Goal: Task Accomplishment & Management: Manage account settings

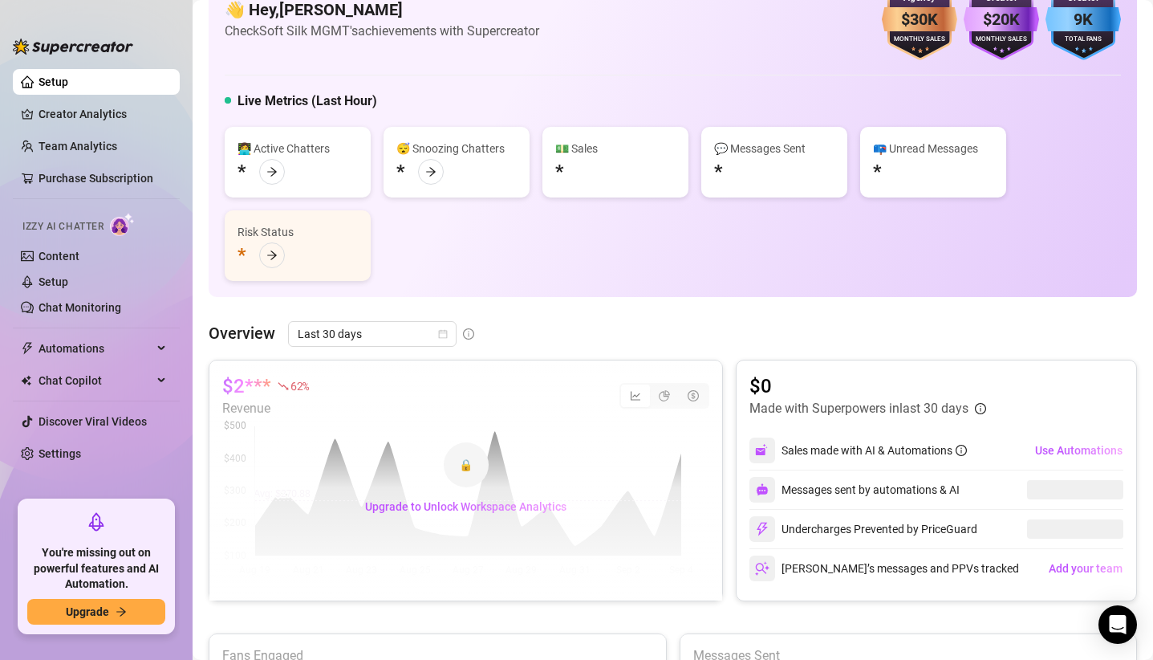
scroll to position [54, 0]
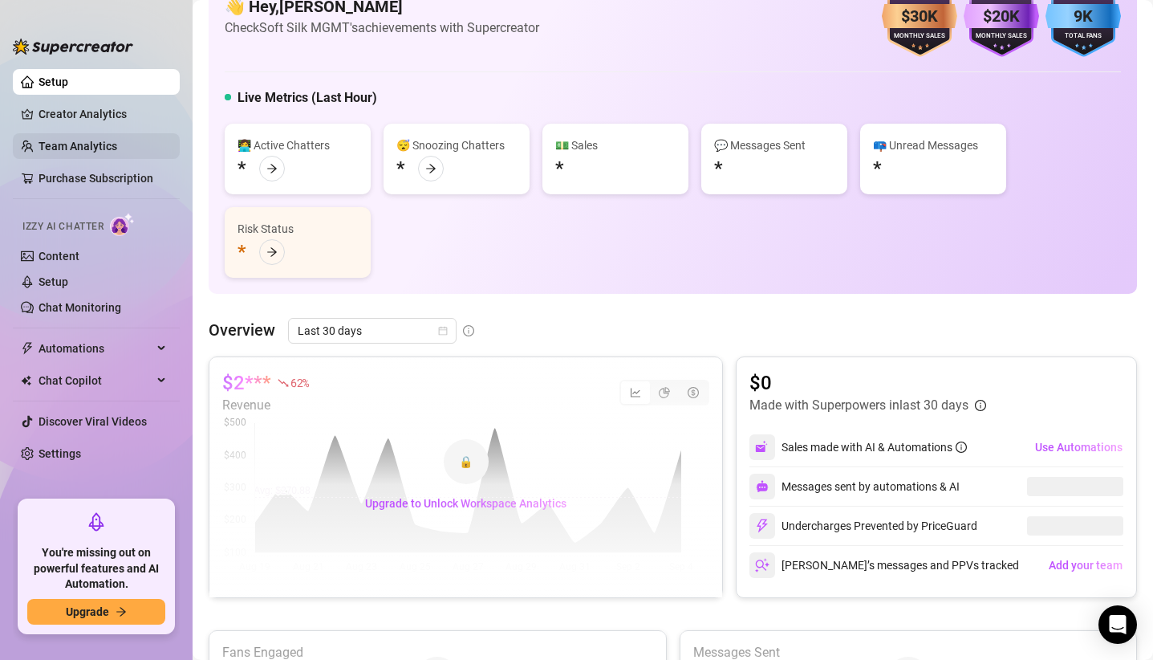
click at [79, 144] on link "Team Analytics" at bounding box center [78, 146] width 79 height 13
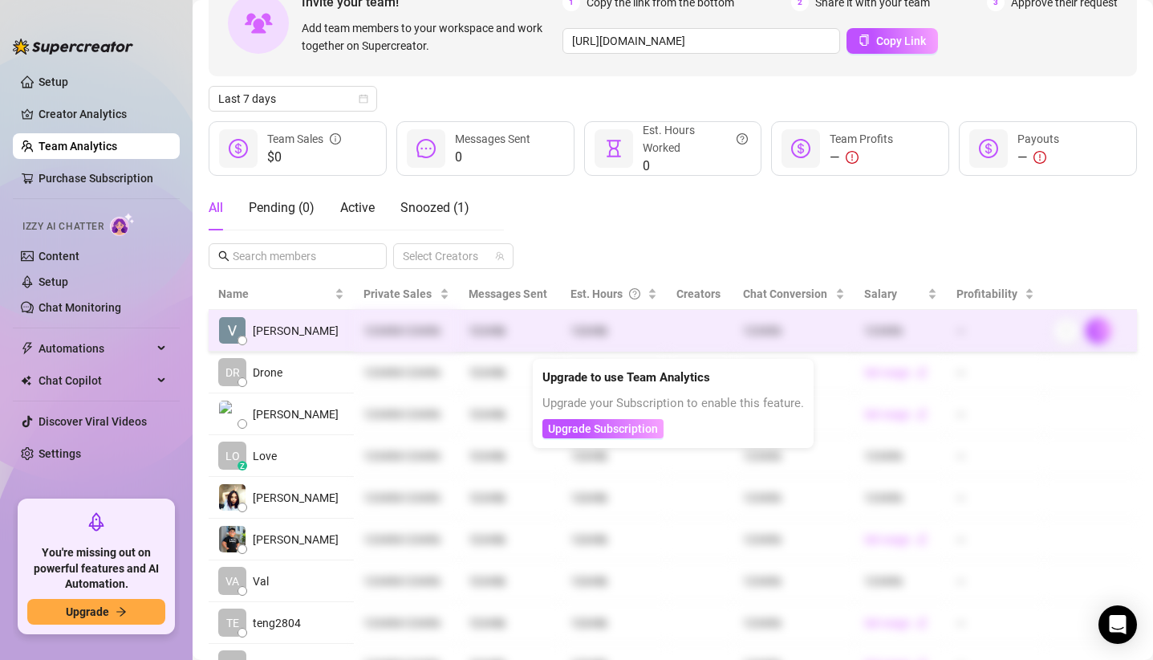
scroll to position [107, 0]
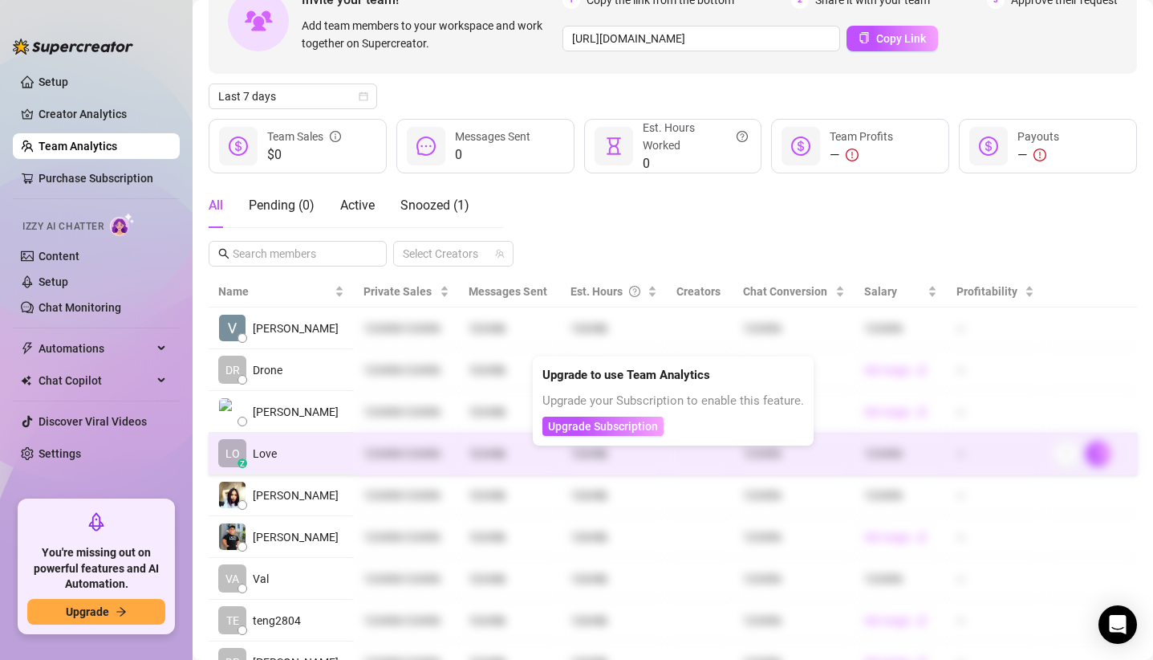
click at [307, 447] on td "LO z Love" at bounding box center [281, 454] width 145 height 42
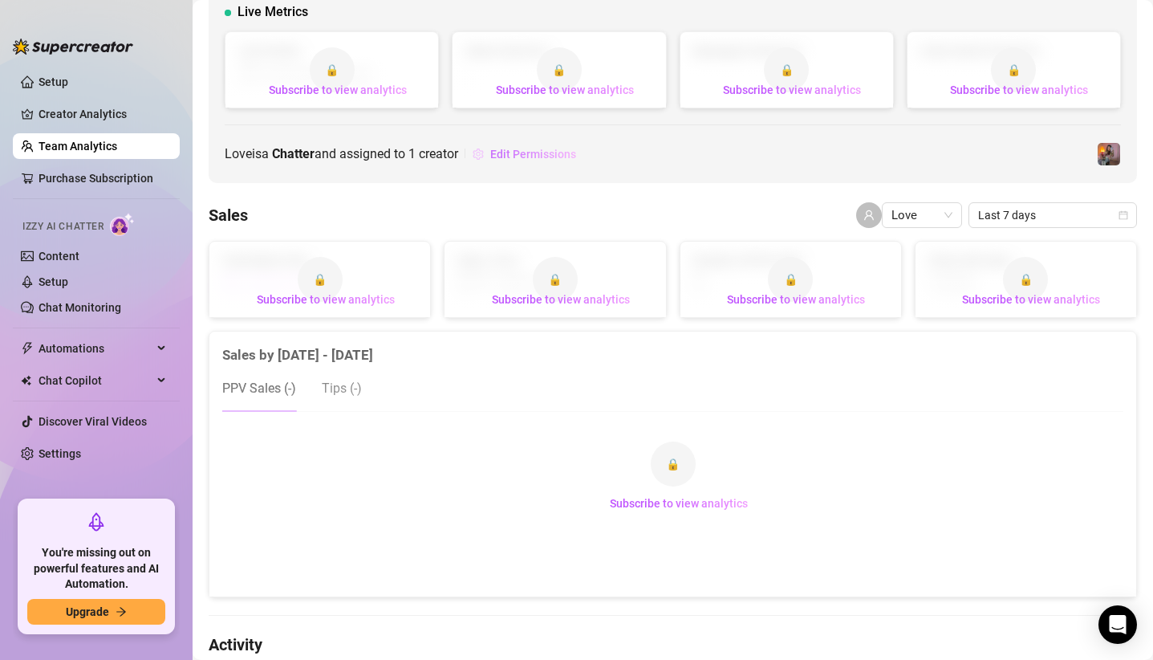
click at [530, 145] on button "Edit Permissions" at bounding box center [524, 154] width 105 height 26
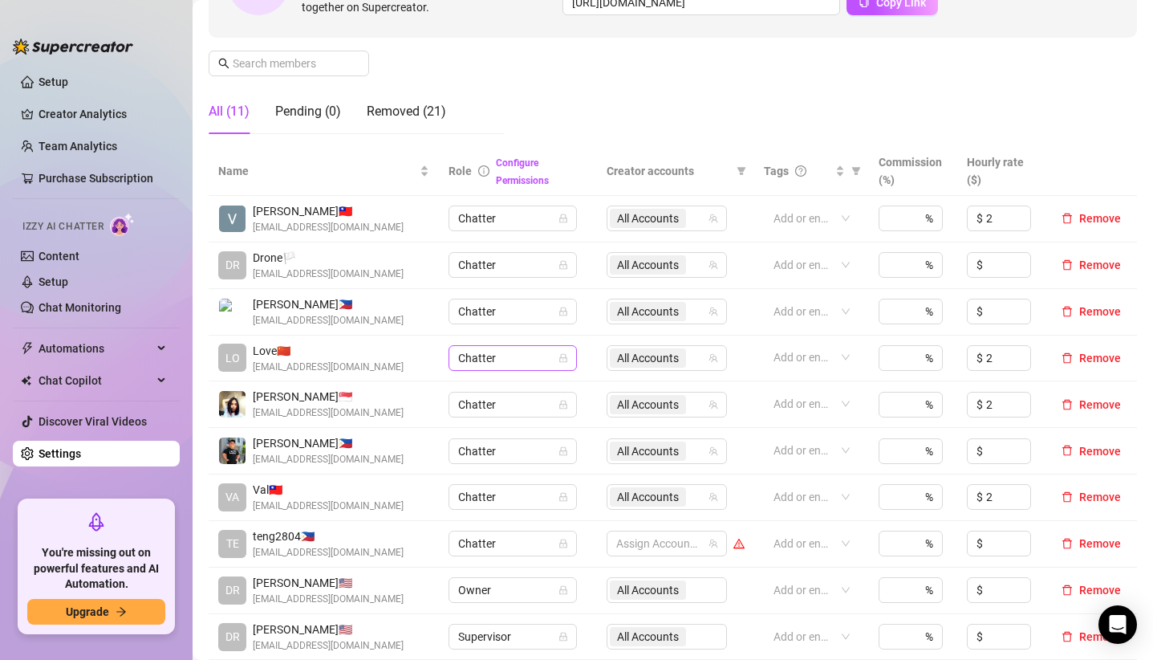
scroll to position [214, 0]
click at [668, 360] on span "All Accounts" at bounding box center [648, 357] width 62 height 18
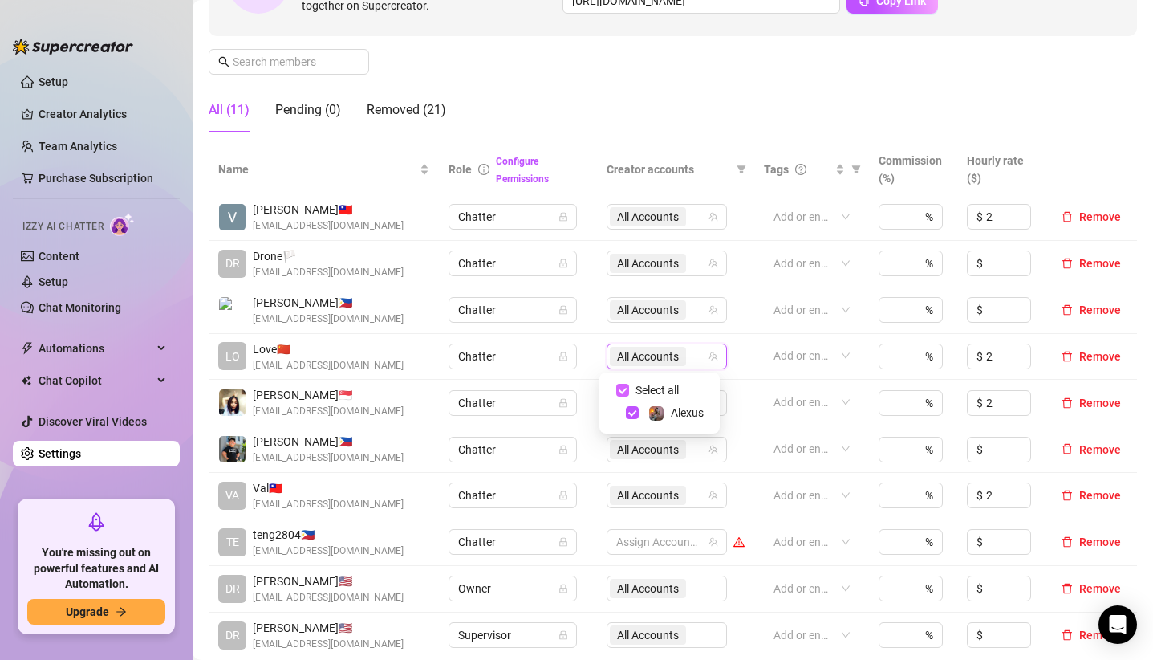
click at [628, 397] on label "Select all" at bounding box center [650, 390] width 69 height 18
click at [628, 397] on input "Select all" at bounding box center [622, 390] width 13 height 13
checkbox input "false"
click at [755, 349] on td "Add or enter new" at bounding box center [812, 357] width 115 height 47
